Goal: Task Accomplishment & Management: Use online tool/utility

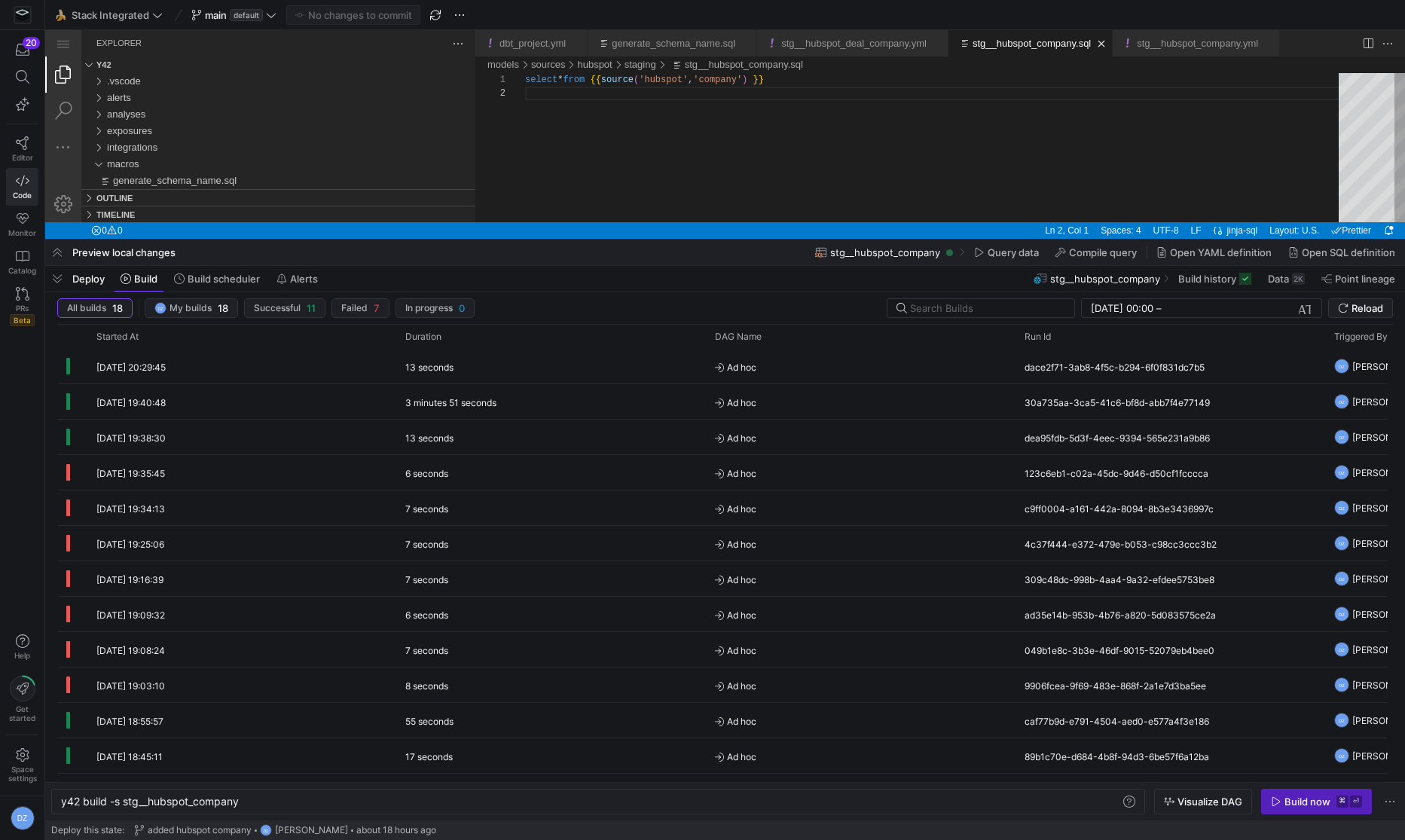
scroll to position [13, 0]
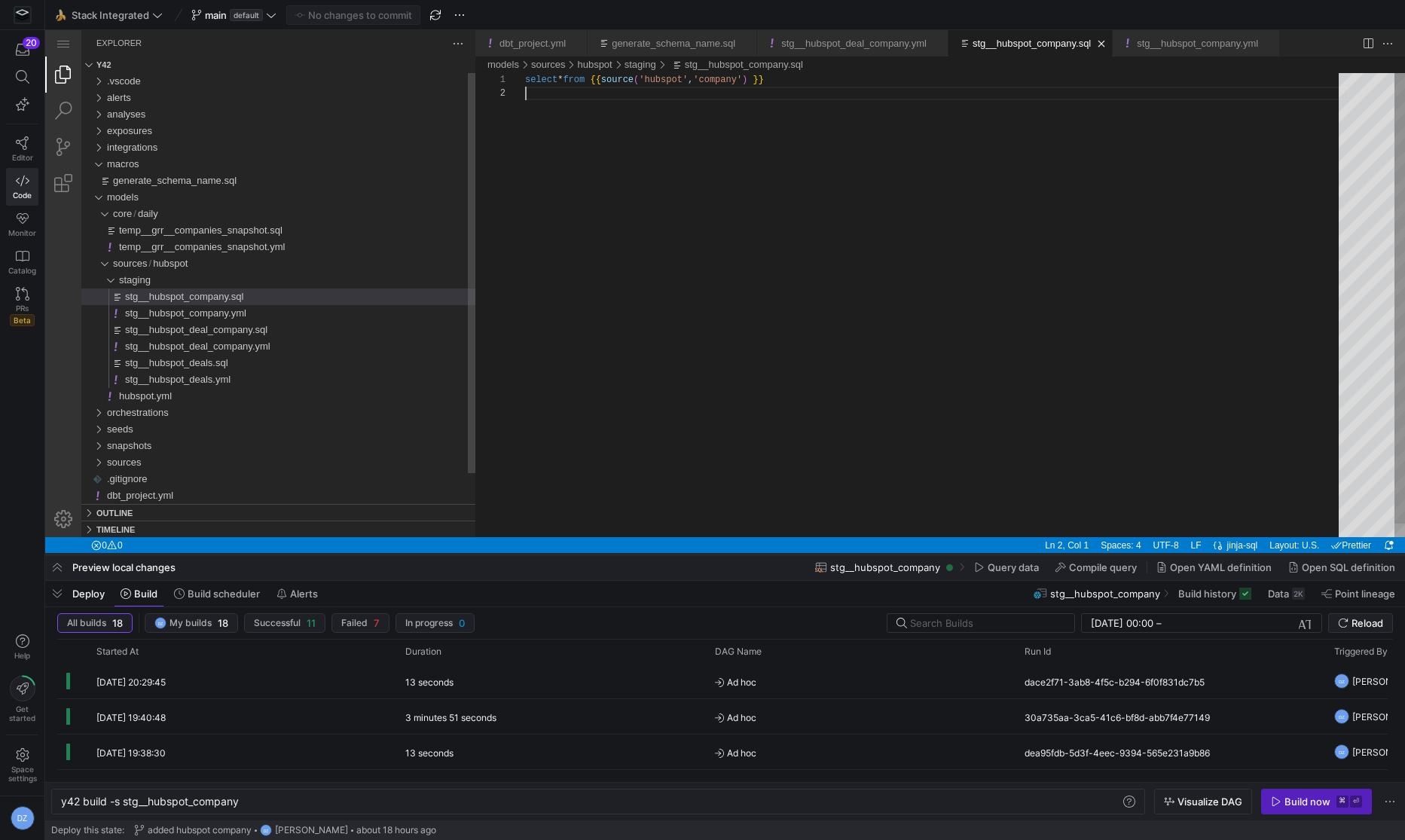
drag, startPoint x: 373, startPoint y: 241, endPoint x: 350, endPoint y: 556, distance: 315.8
click at [350, 556] on div at bounding box center [725, 554] width 1360 height 6
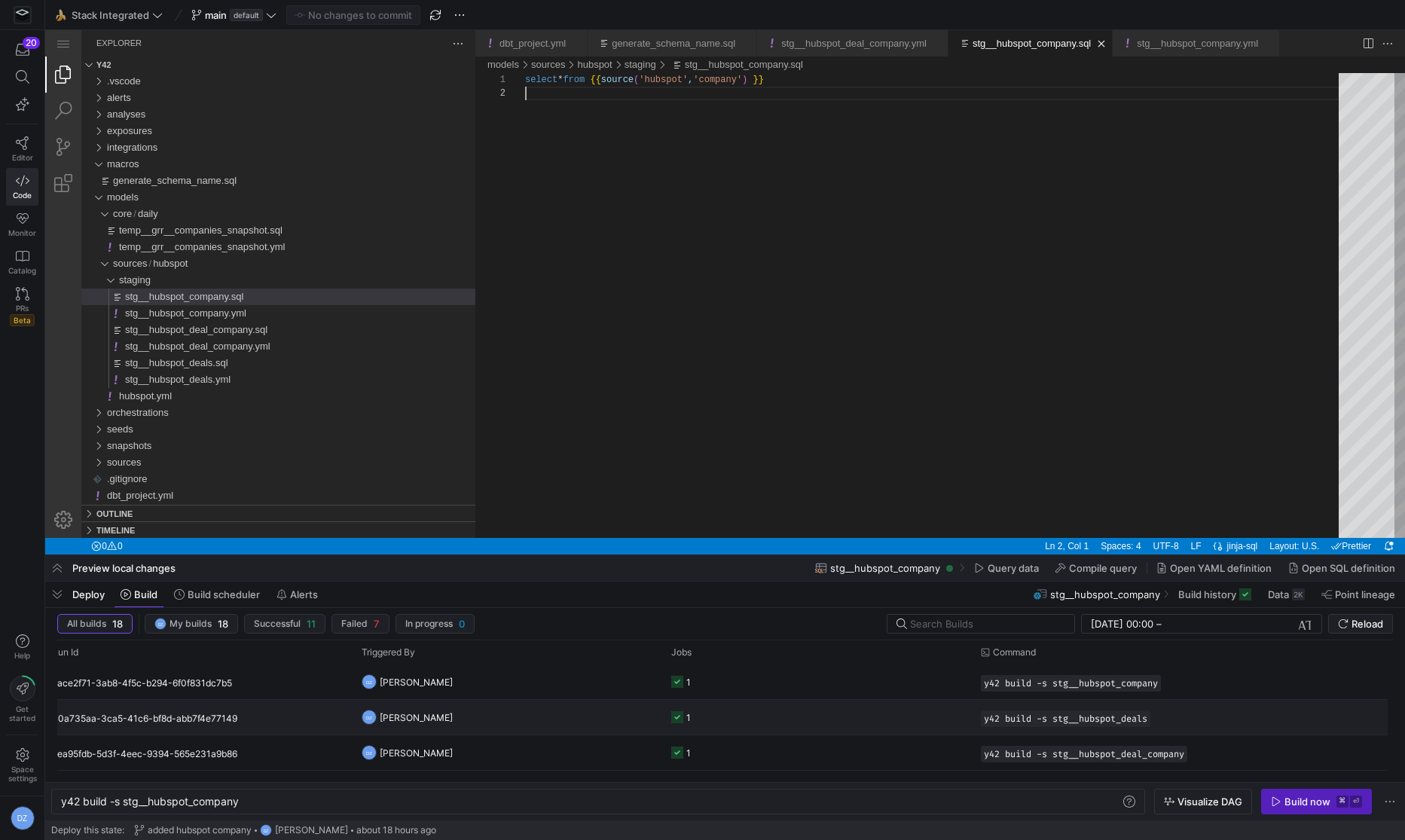
scroll to position [0, 0]
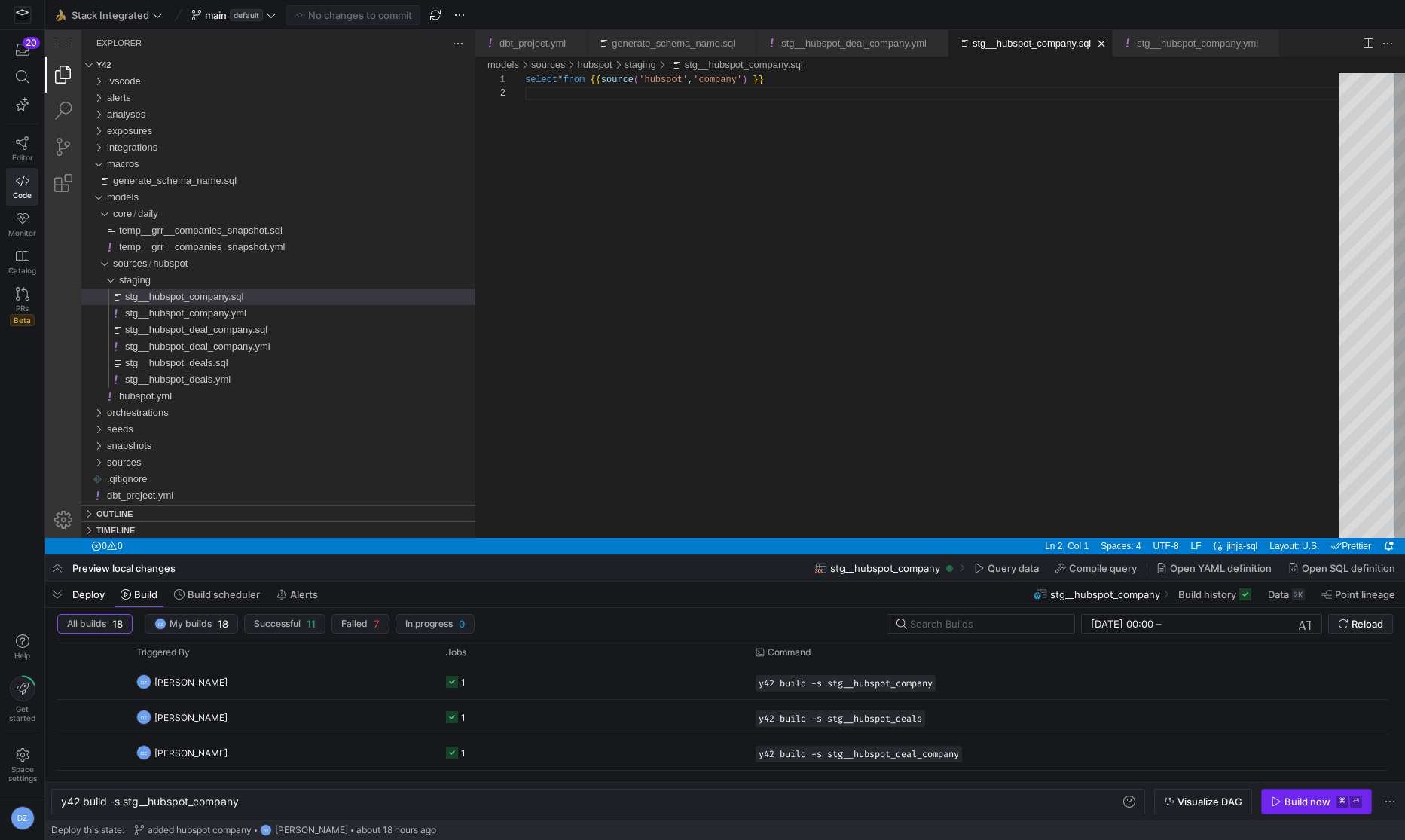
click at [1329, 805] on div "Build now" at bounding box center [1306, 801] width 46 height 12
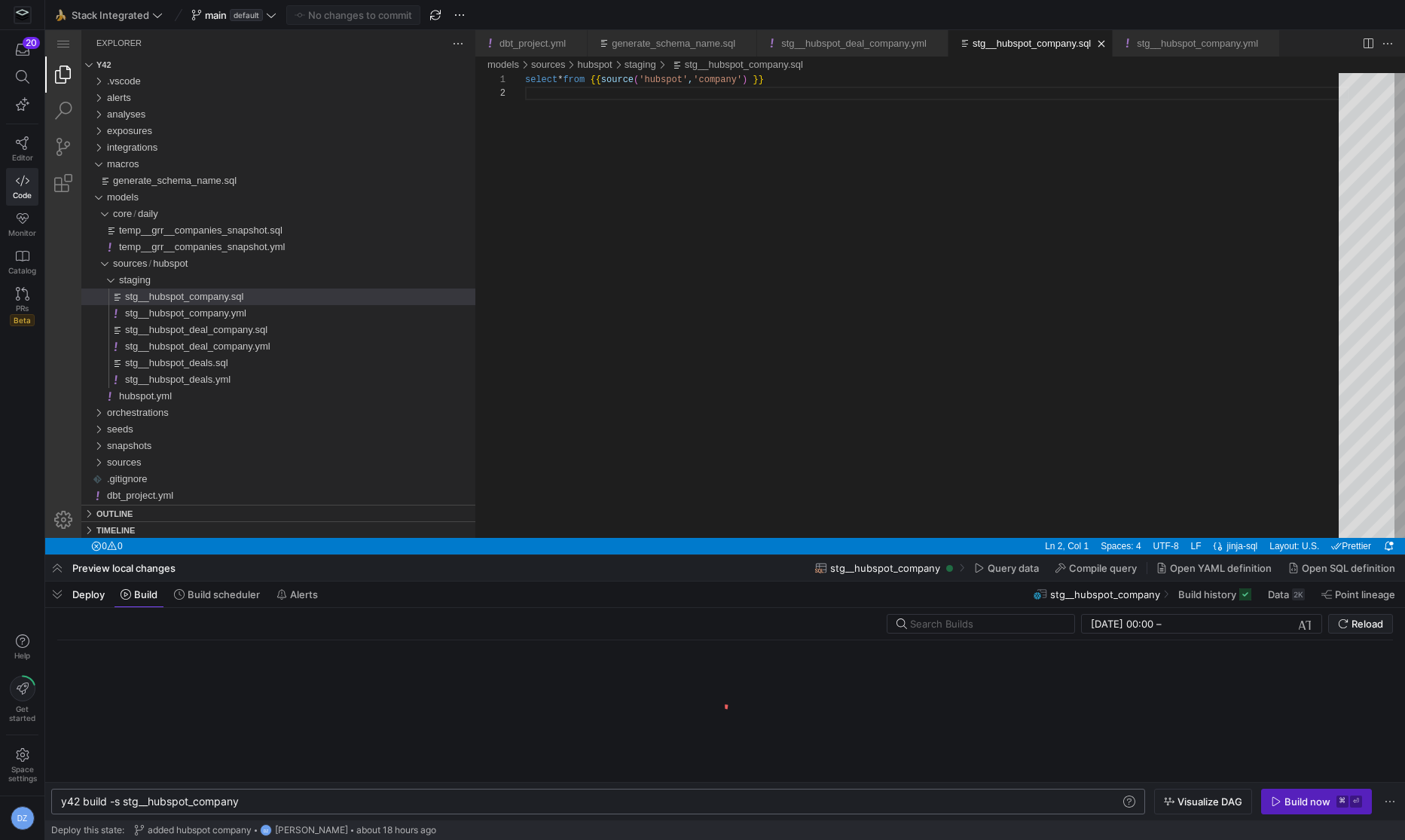
click at [125, 799] on div "y42 build -s stg__hubspot_company" at bounding box center [591, 801] width 1061 height 12
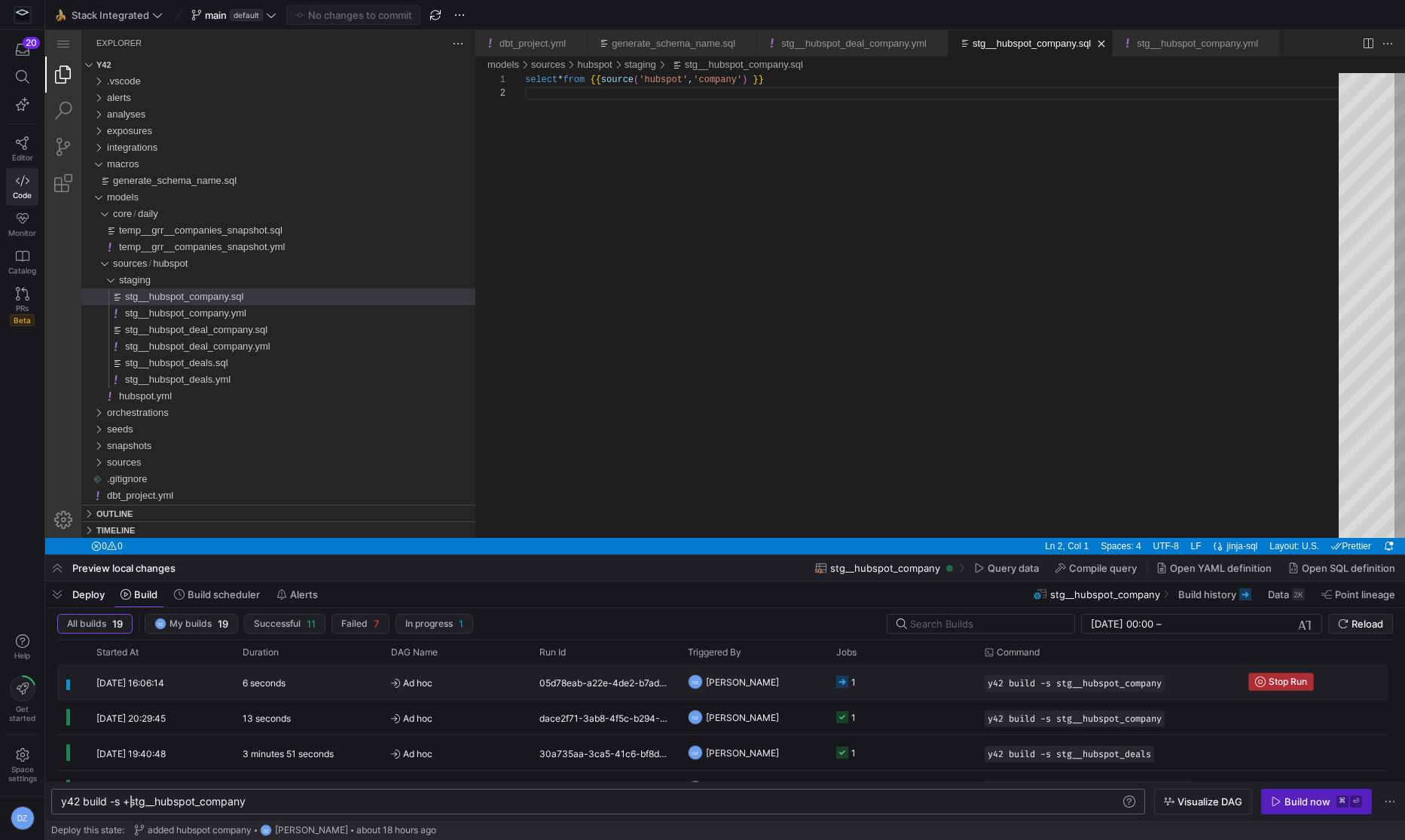
type textarea "y42 build -s +stg__hubspot_company"
click at [1252, 680] on span "button" at bounding box center [1281, 681] width 64 height 17
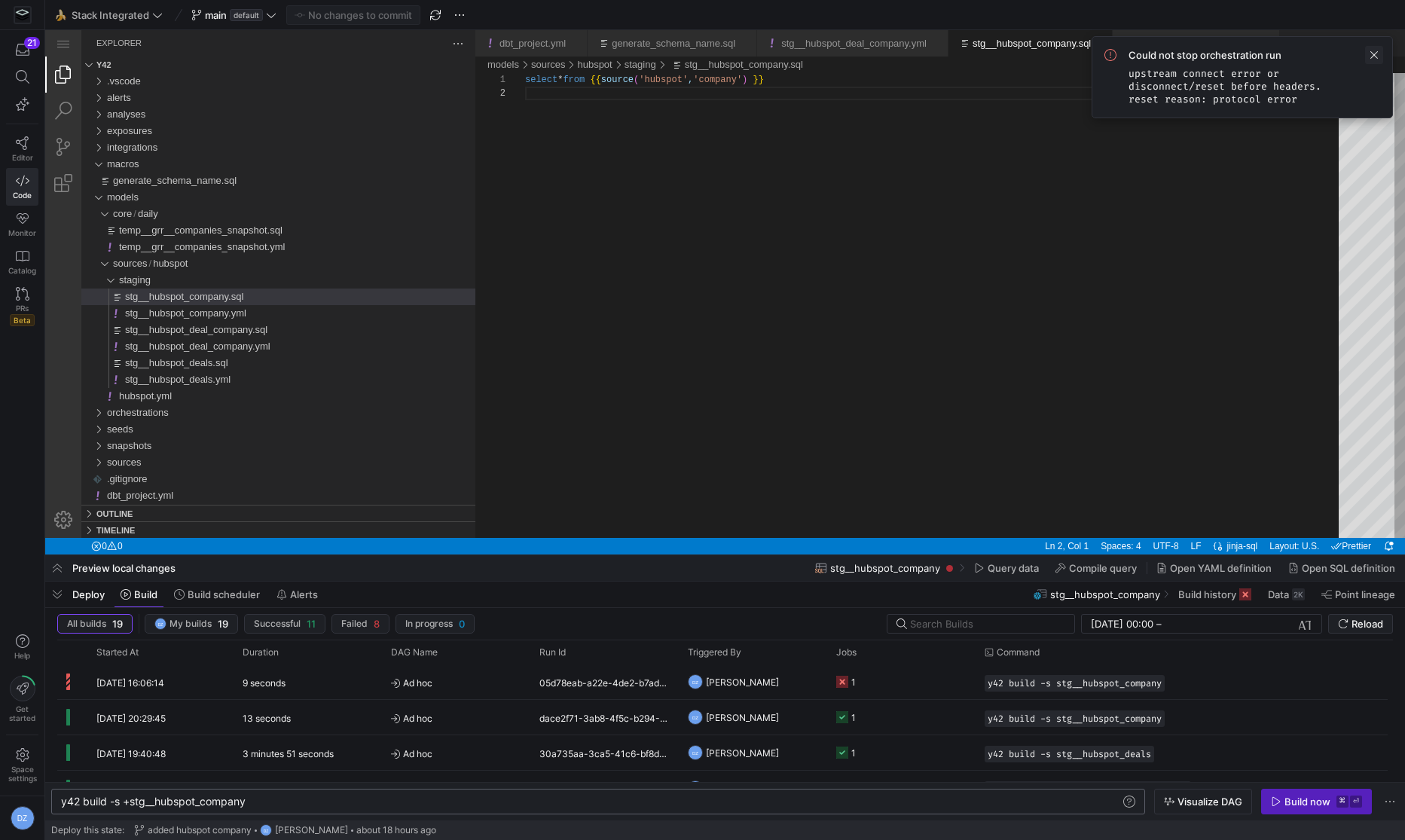
click at [1378, 57] on span at bounding box center [1373, 54] width 18 height 18
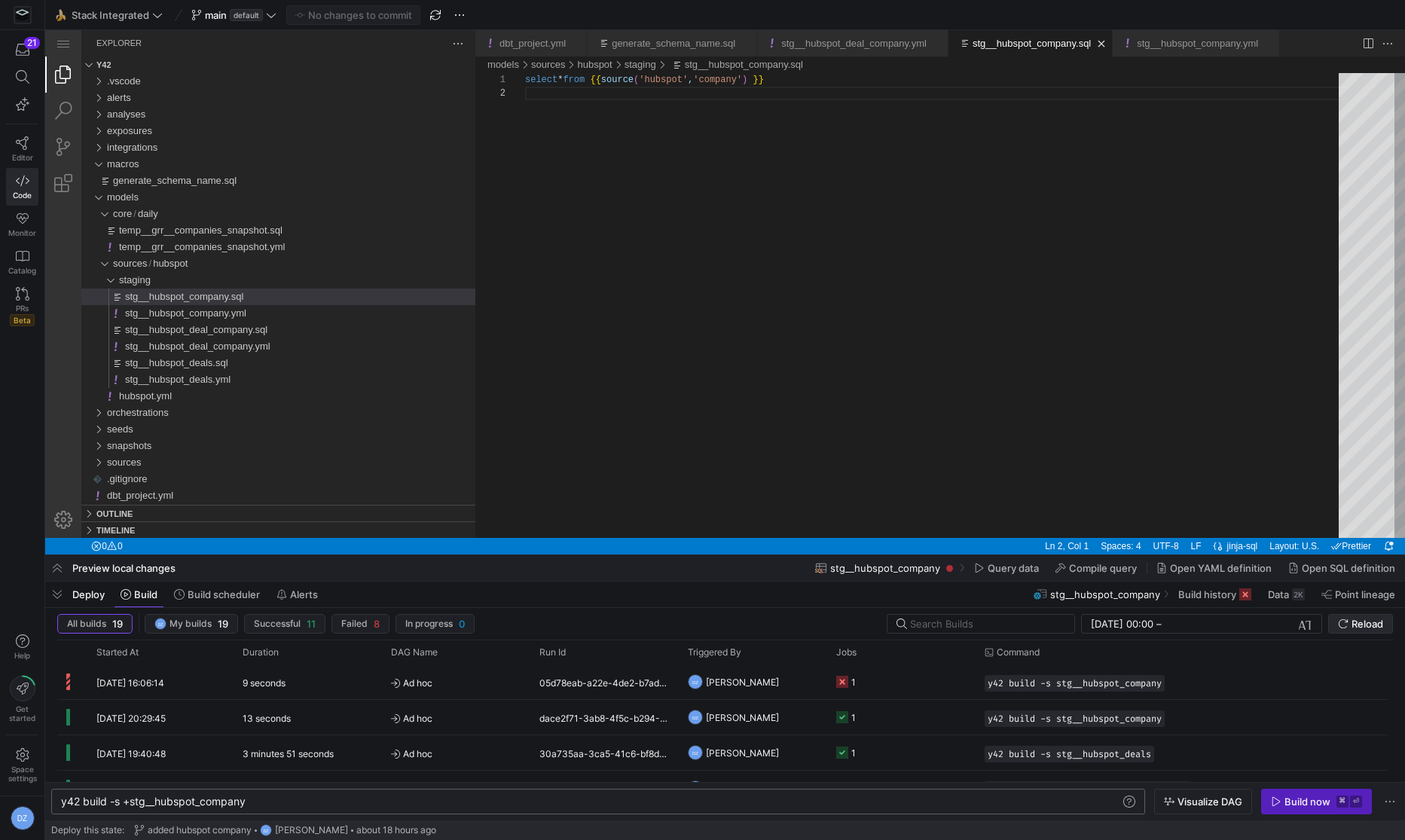
click at [1340, 614] on span "submit" at bounding box center [1360, 623] width 63 height 18
click at [1288, 807] on span "button" at bounding box center [1316, 801] width 109 height 24
click at [216, 593] on span "Build scheduler" at bounding box center [224, 594] width 72 height 12
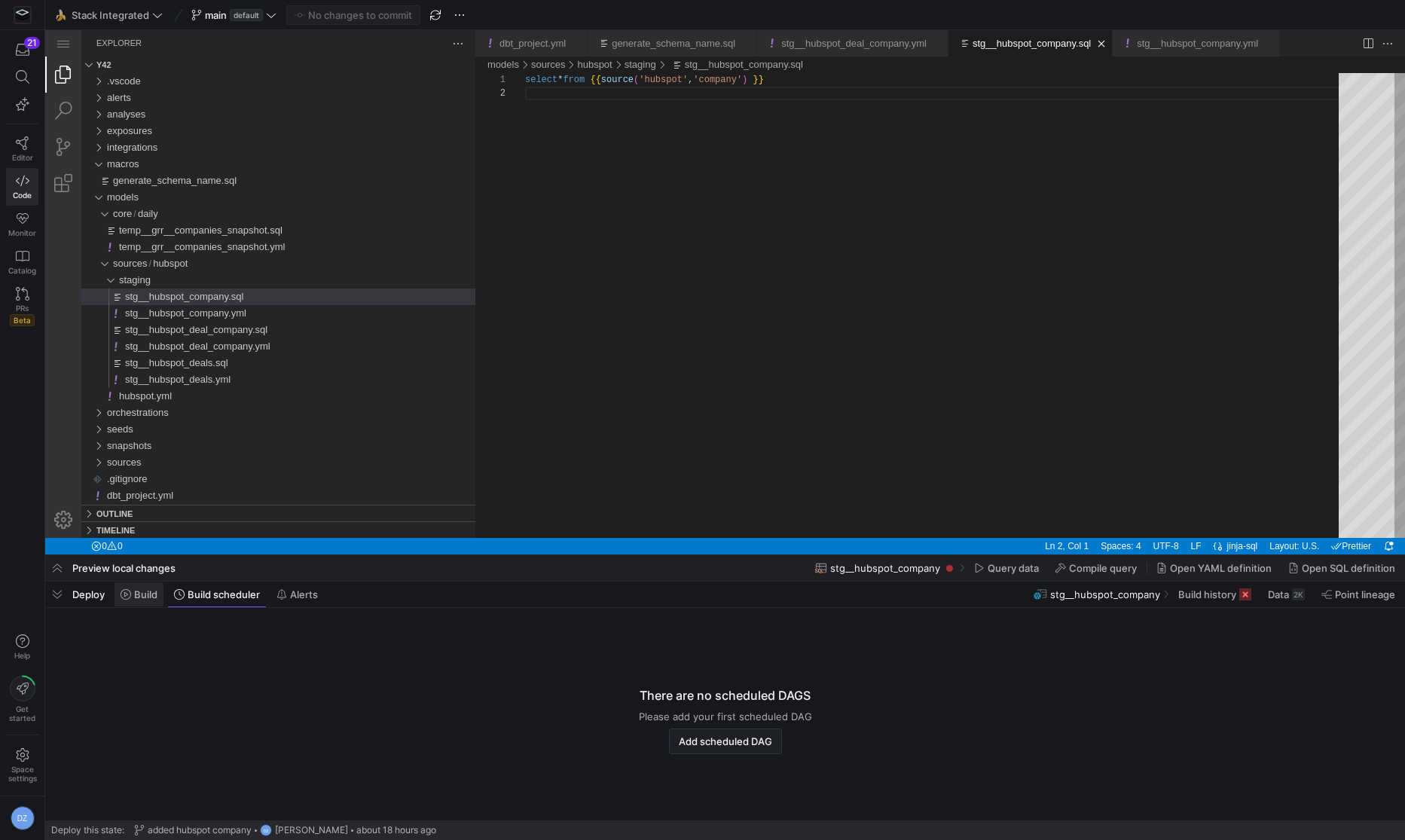
click at [134, 593] on span "Build" at bounding box center [146, 594] width 23 height 12
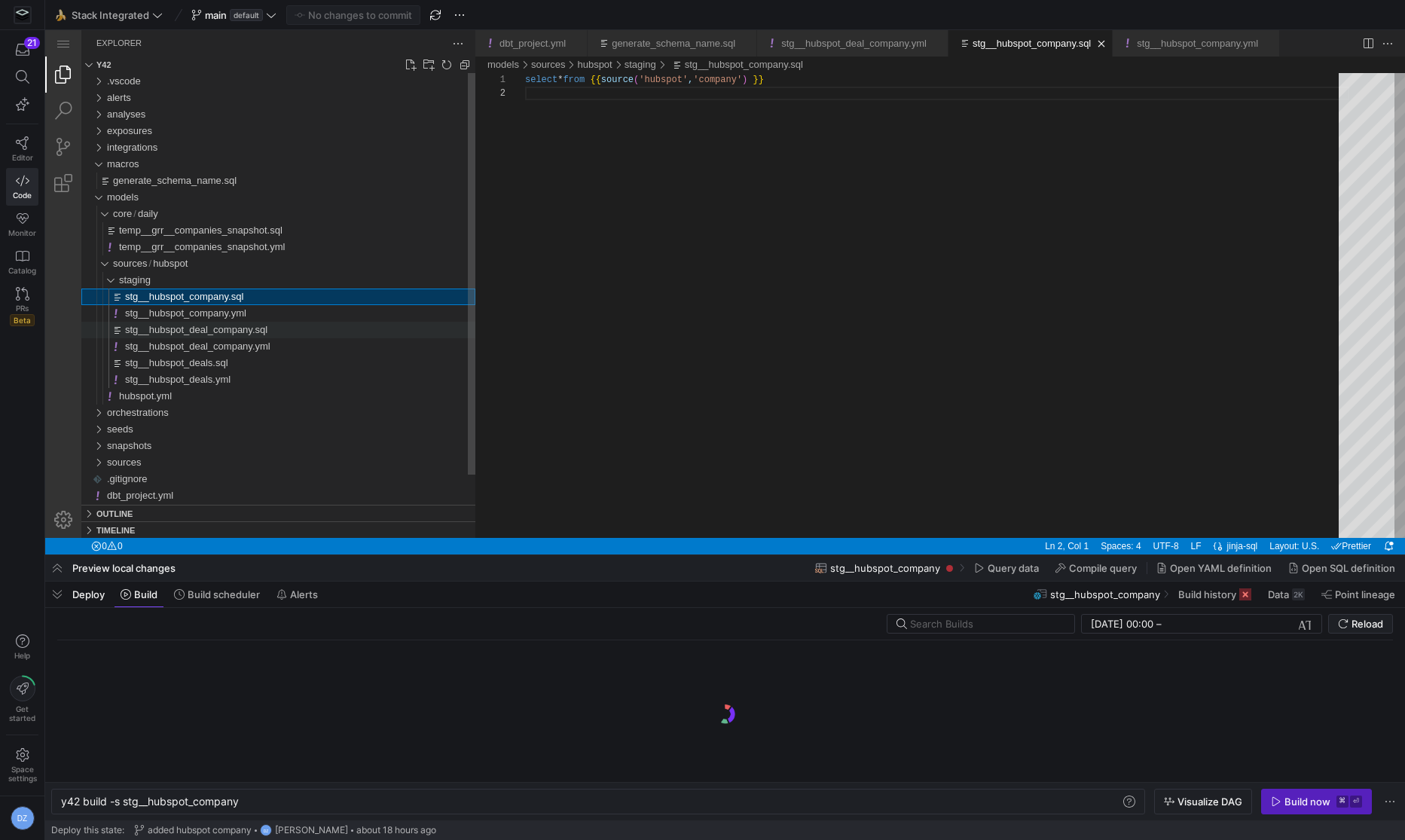
click at [258, 333] on span "stg__hubspot_deal_company.sql" at bounding box center [195, 330] width 142 height 11
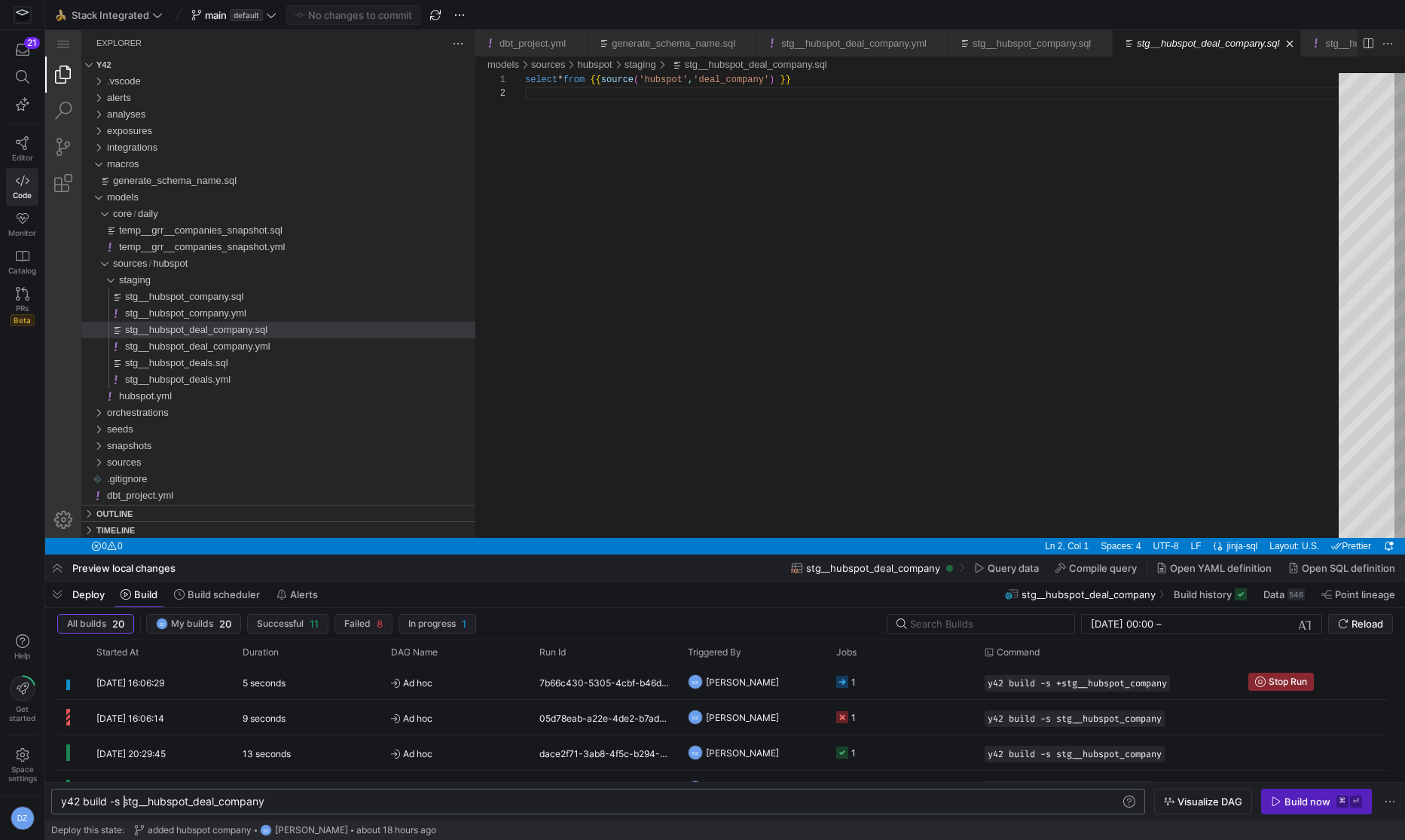
click at [125, 802] on div "y42 build -s stg__hubspot_deal_company" at bounding box center [591, 801] width 1061 height 12
type textarea "y42 build -s +stg__hubspot_deal_company"
click at [1307, 808] on span "button" at bounding box center [1316, 801] width 109 height 24
click at [178, 595] on icon at bounding box center [179, 594] width 10 height 10
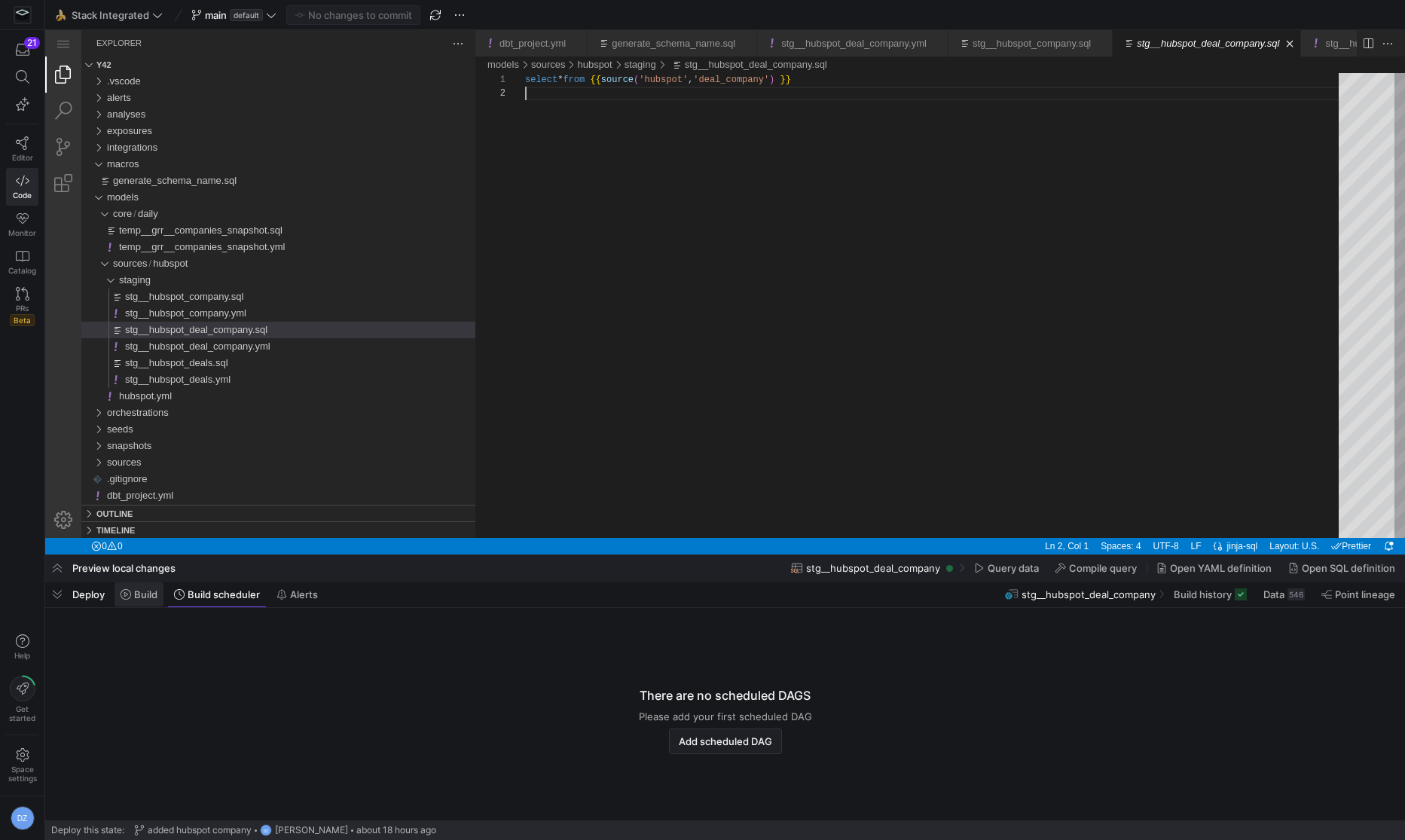
click at [138, 594] on span "Build" at bounding box center [146, 594] width 23 height 12
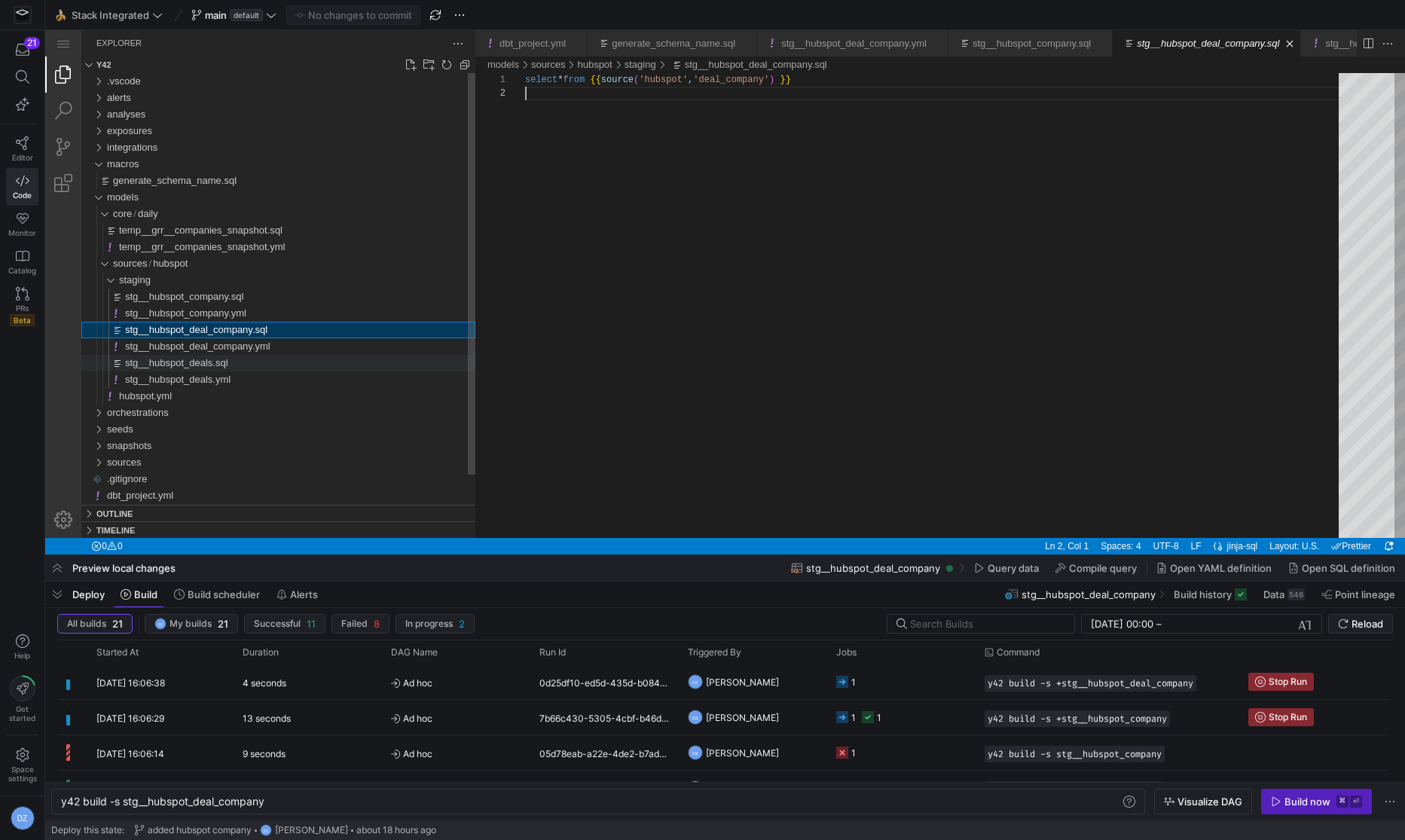
click at [295, 356] on div "stg__hubspot_deals.sql" at bounding box center [300, 363] width 351 height 17
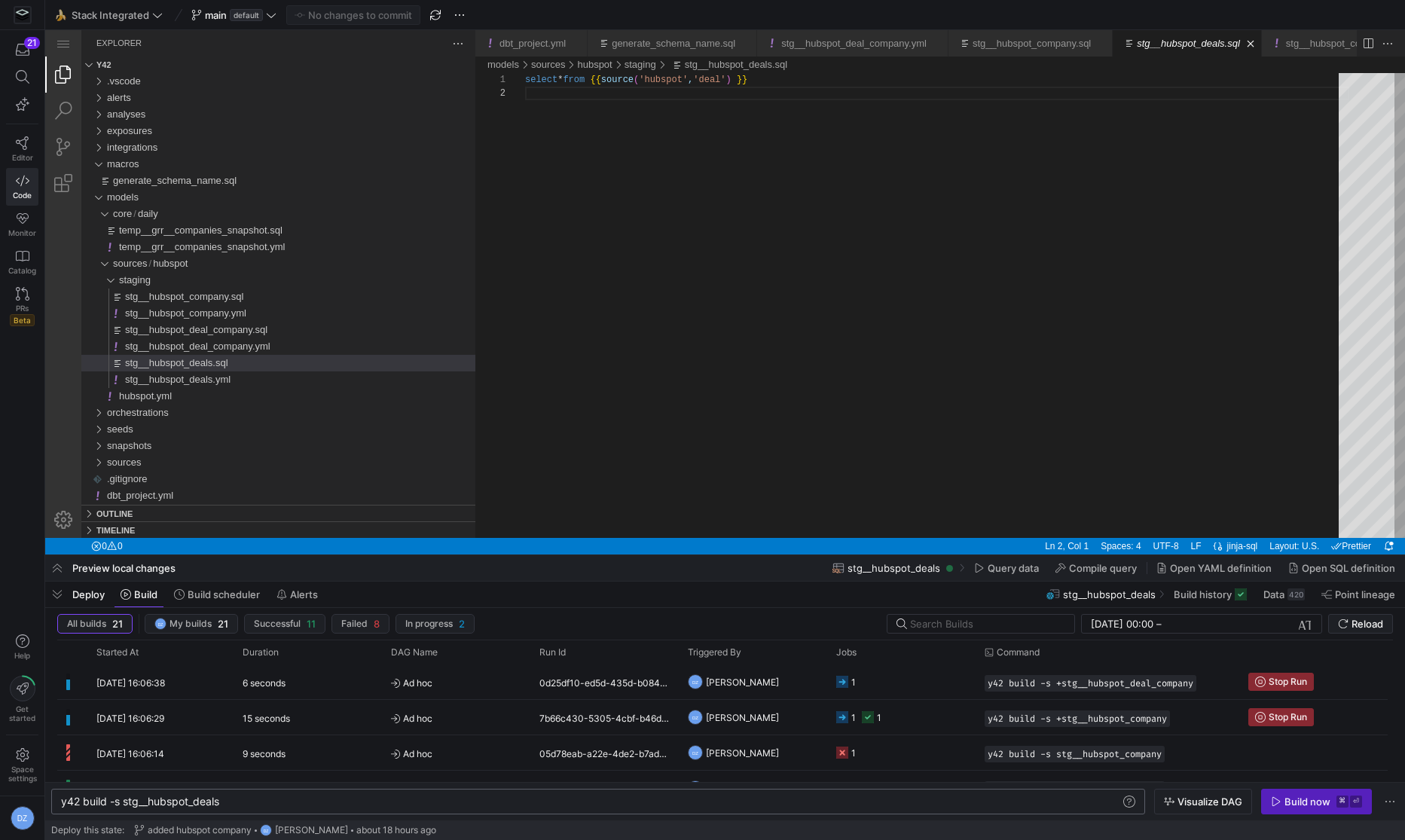
click at [125, 803] on div "y42 build -s stg__hubspot_deals" at bounding box center [591, 801] width 1061 height 12
type textarea "y42 build -s +stg__hubspot_deals"
click at [1286, 802] on div "Build now" at bounding box center [1306, 801] width 46 height 12
